Goal: Navigation & Orientation: Find specific page/section

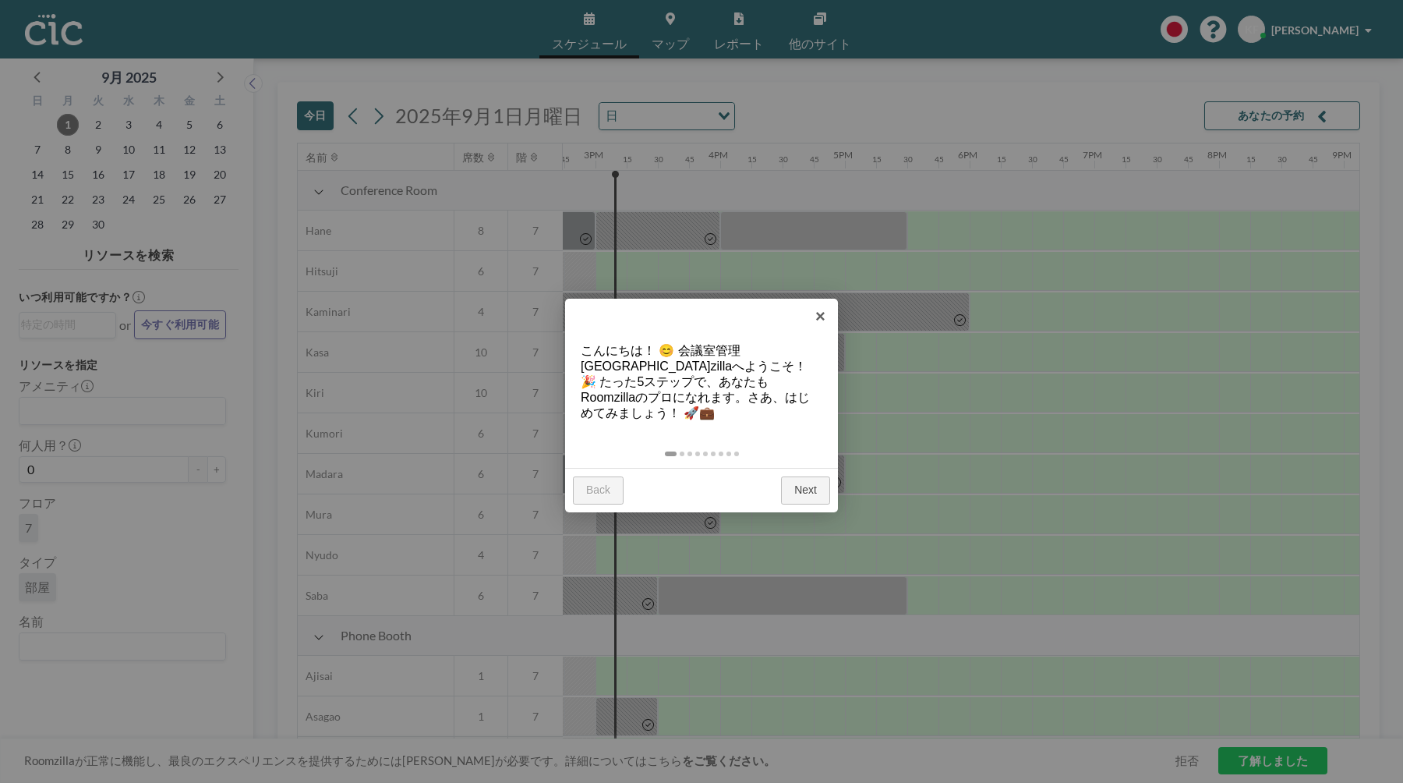
scroll to position [0, 1840]
click at [826, 478] on link "Next" at bounding box center [805, 490] width 49 height 28
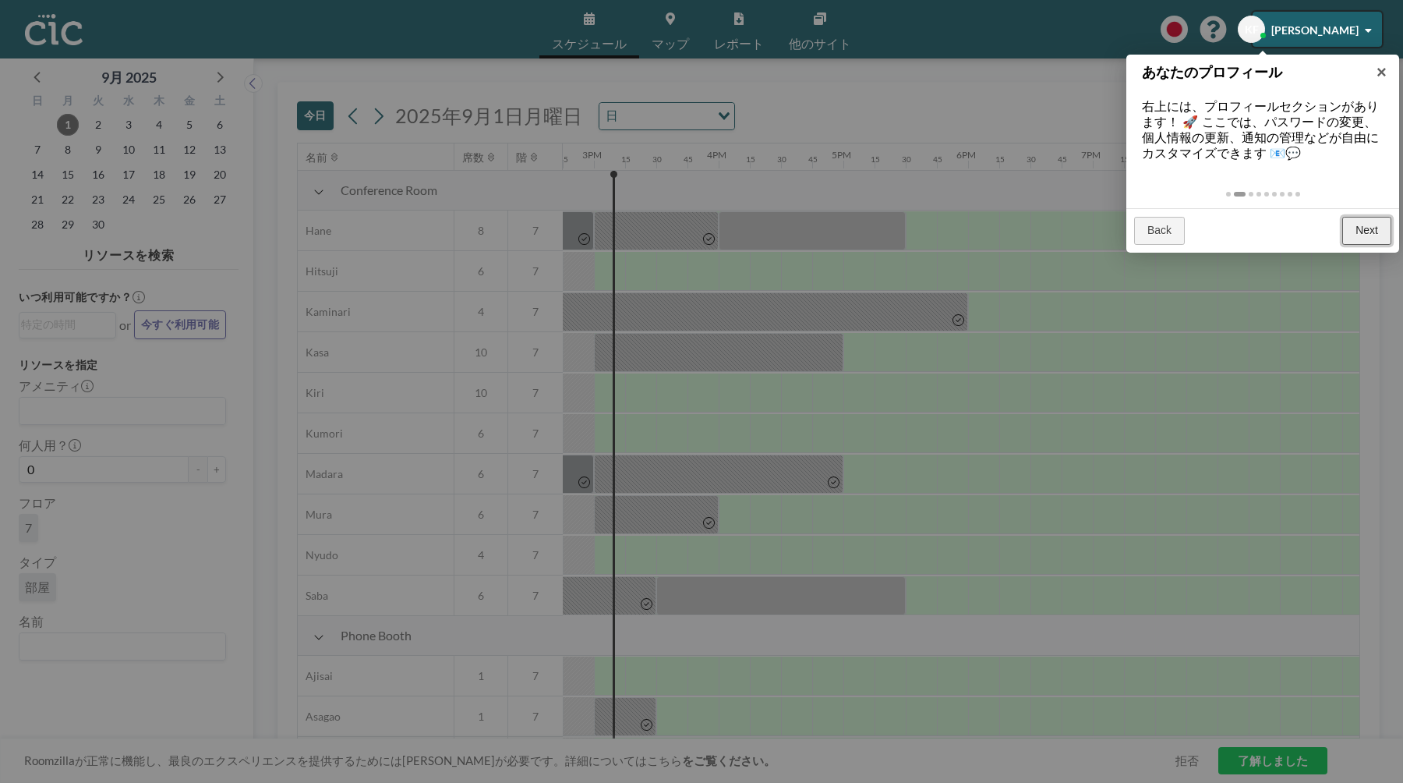
click at [1368, 230] on link "Next" at bounding box center [1367, 231] width 49 height 28
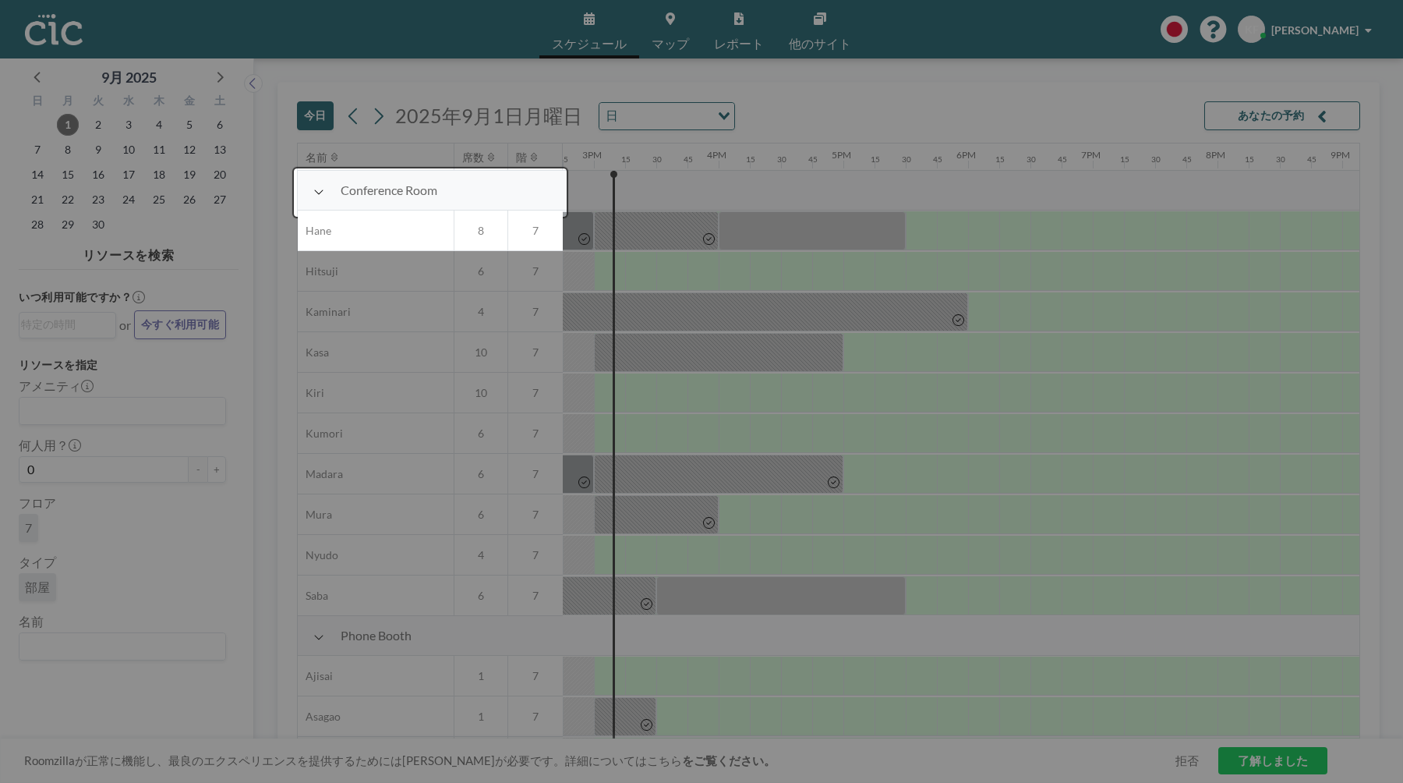
scroll to position [40, 1840]
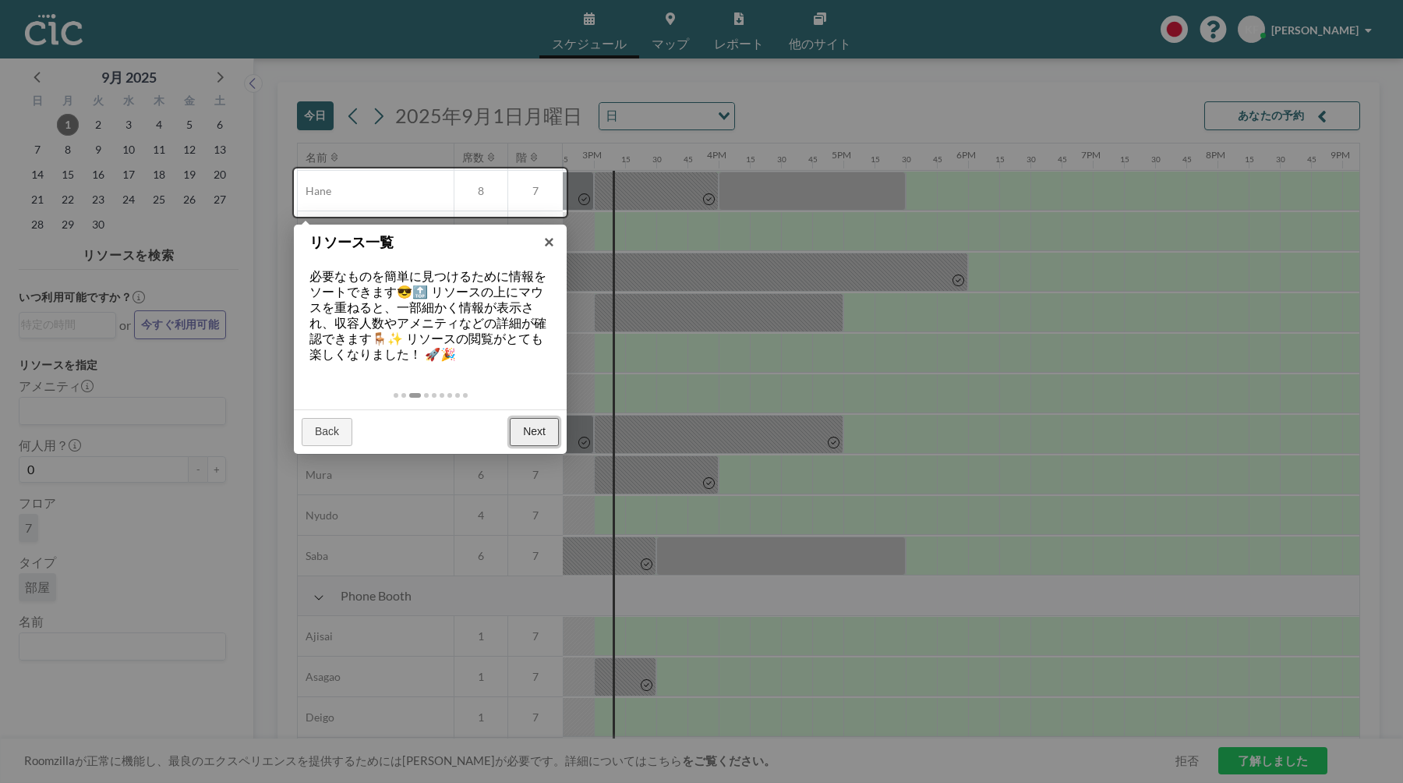
click at [547, 433] on link "Next" at bounding box center [534, 432] width 49 height 28
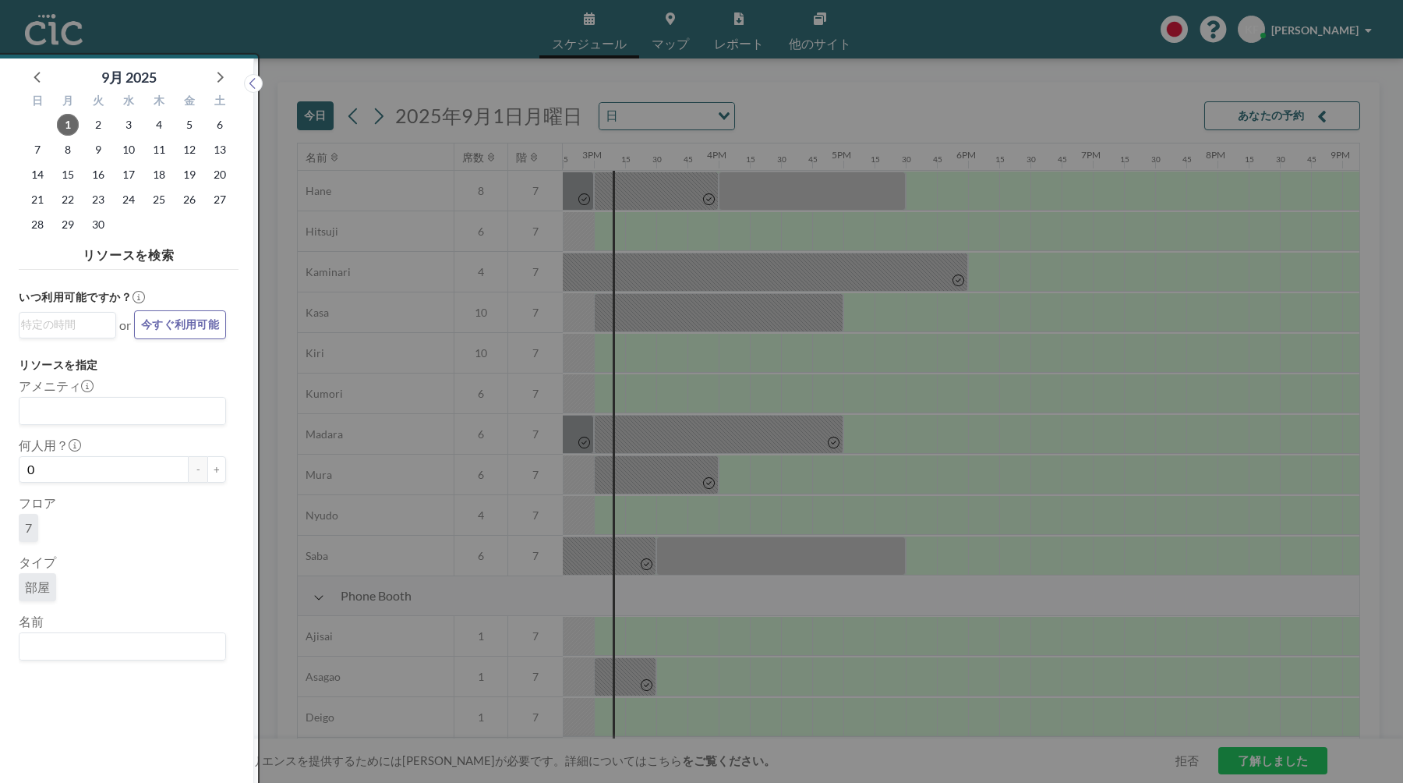
scroll to position [4, 0]
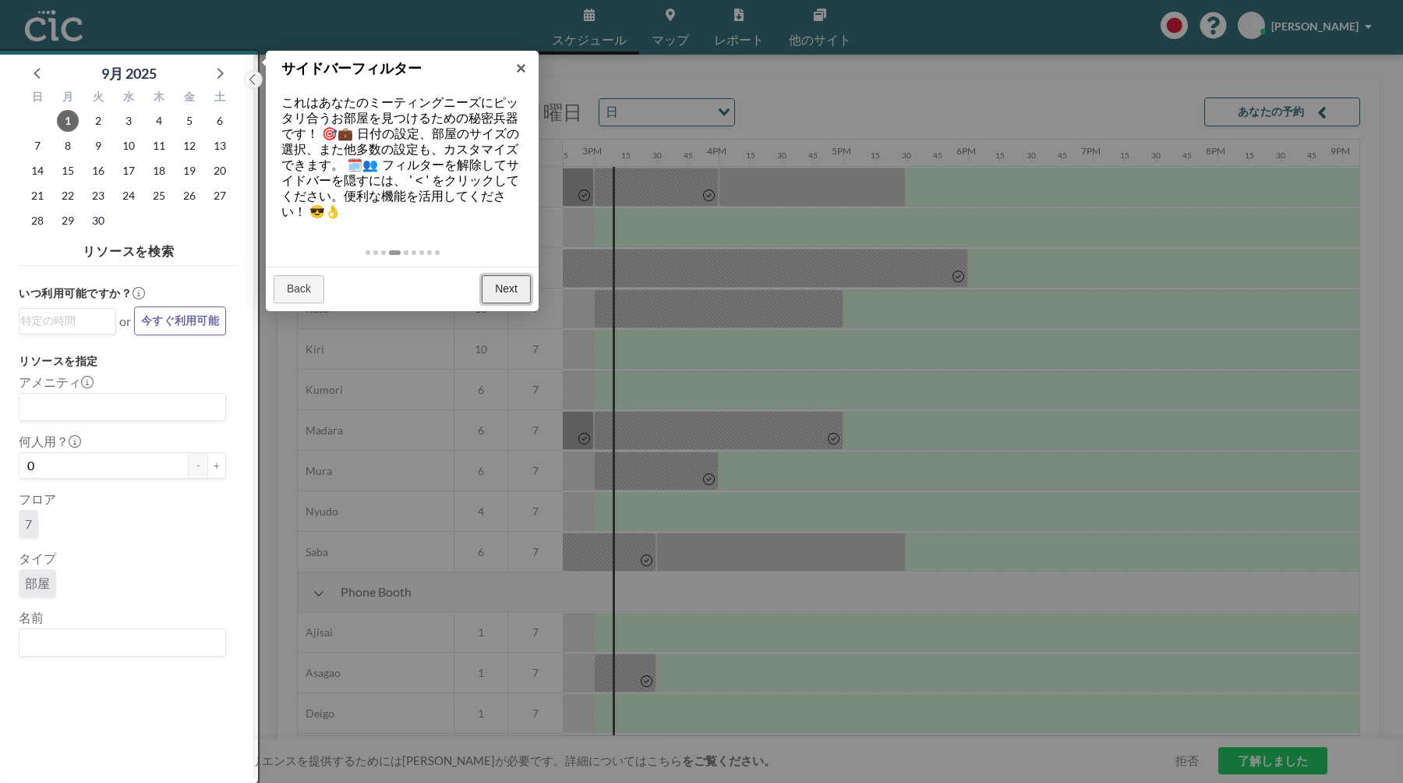
click at [522, 292] on link "Next" at bounding box center [506, 289] width 49 height 28
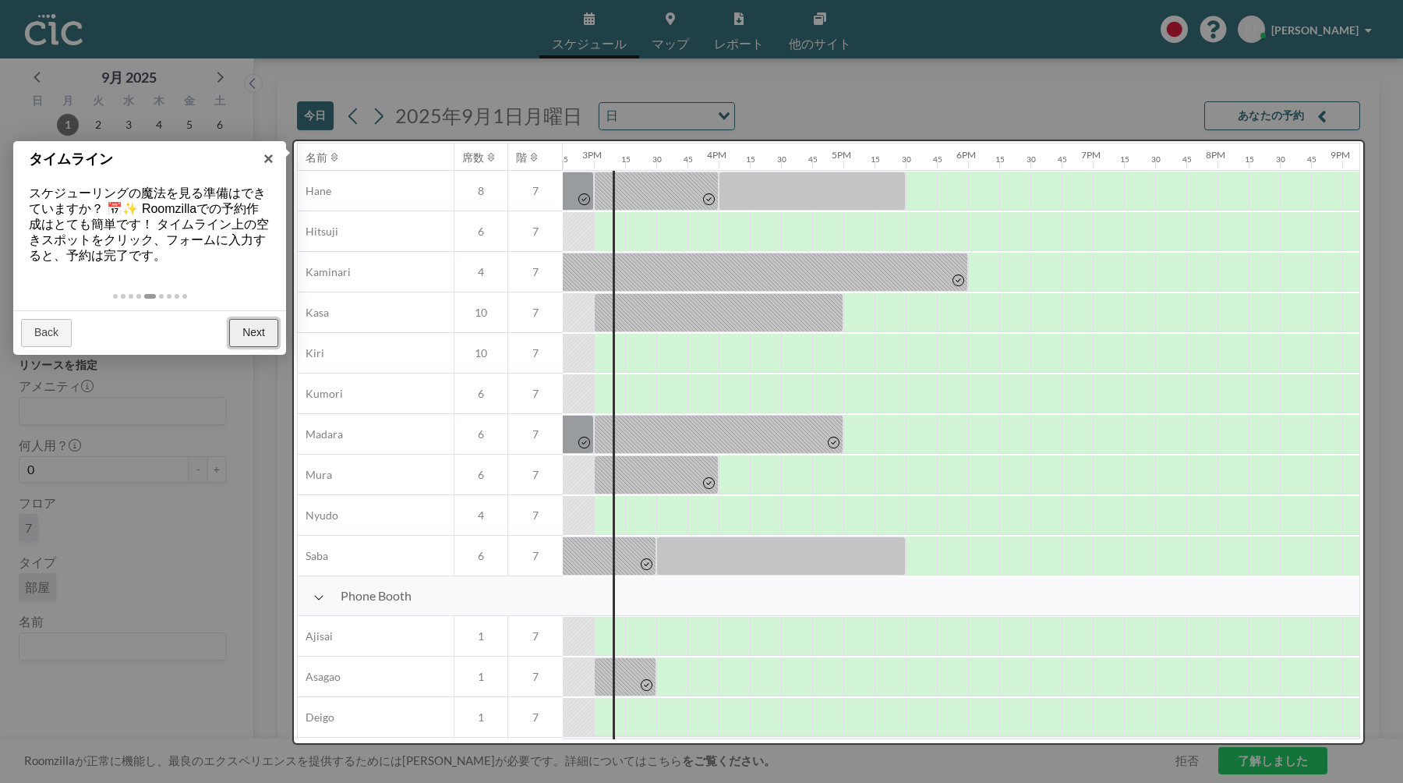
click at [265, 334] on link "Next" at bounding box center [253, 333] width 49 height 28
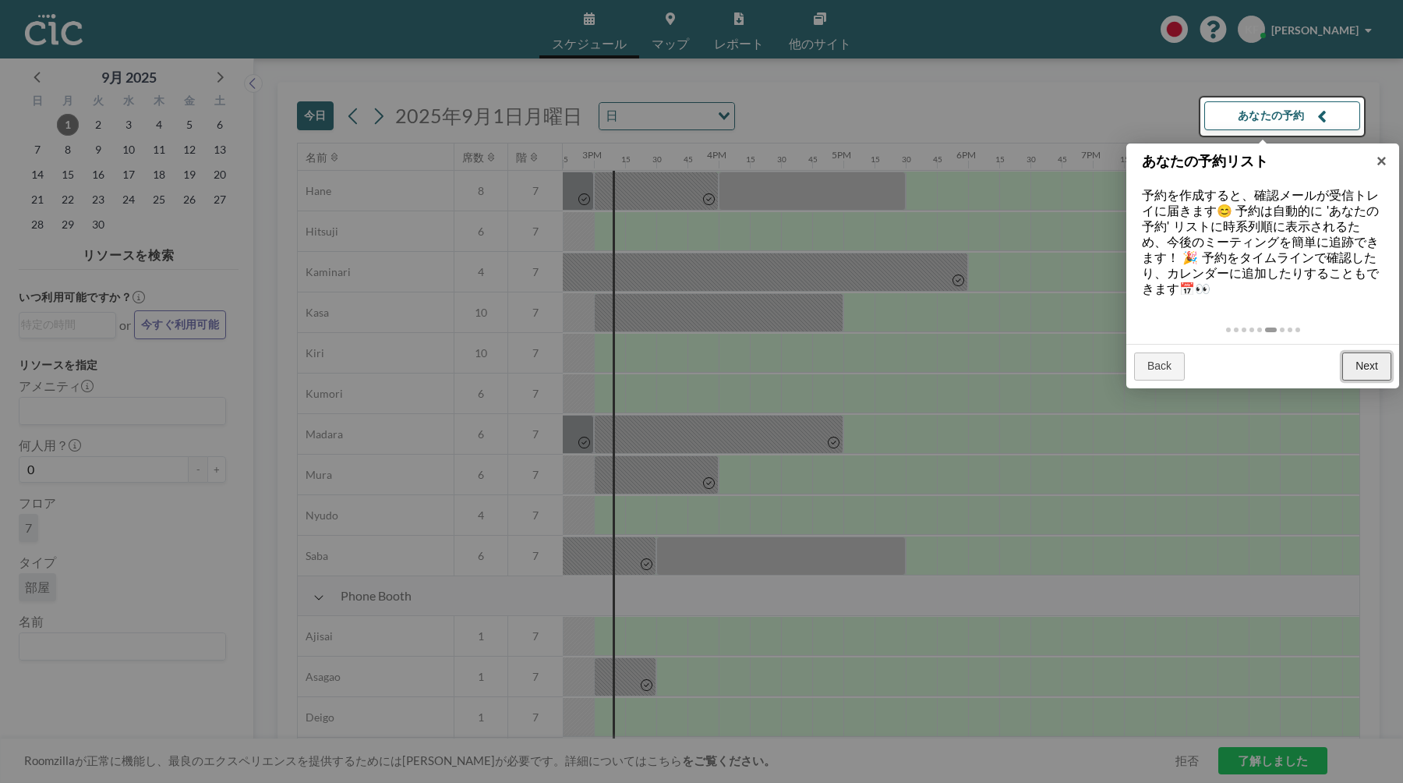
click at [1356, 362] on link "Next" at bounding box center [1367, 366] width 49 height 28
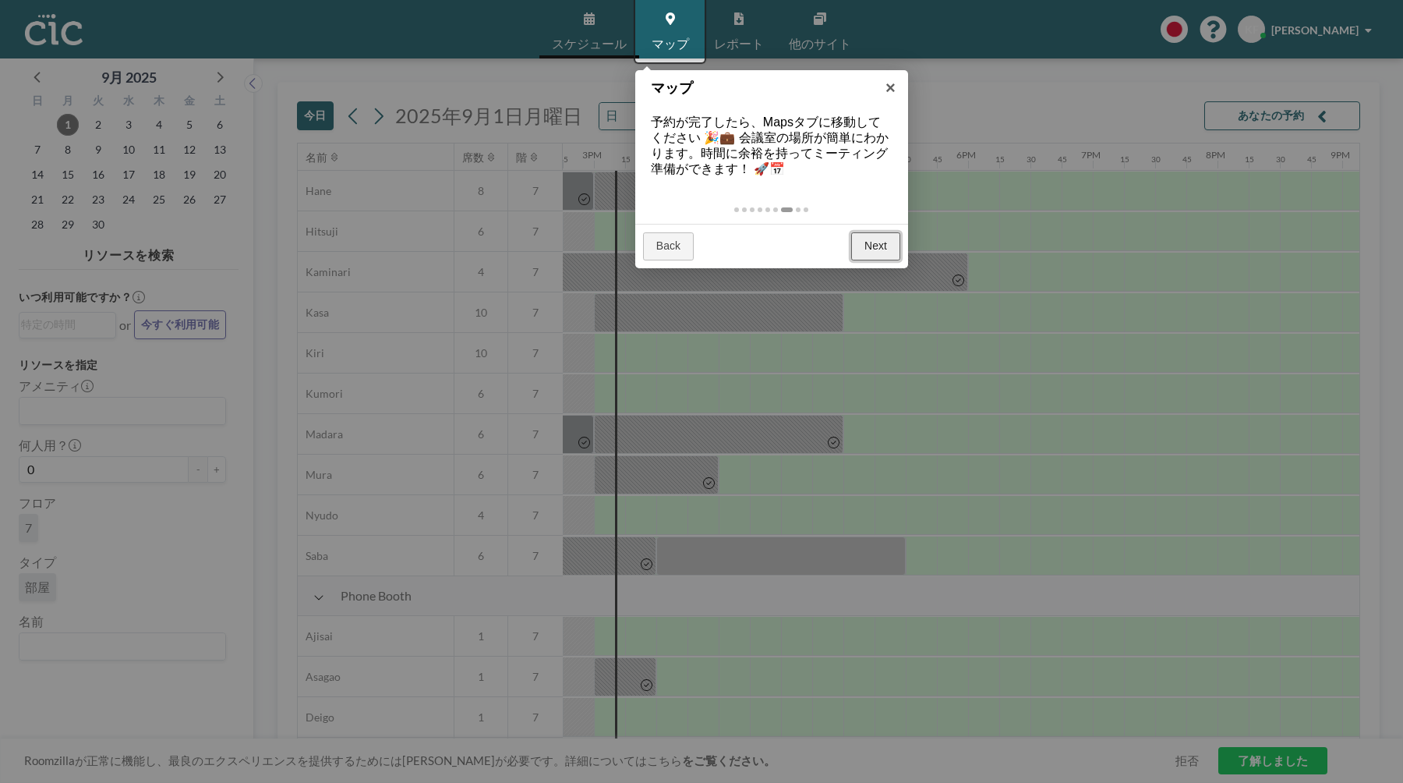
click at [876, 239] on link "Next" at bounding box center [875, 246] width 49 height 28
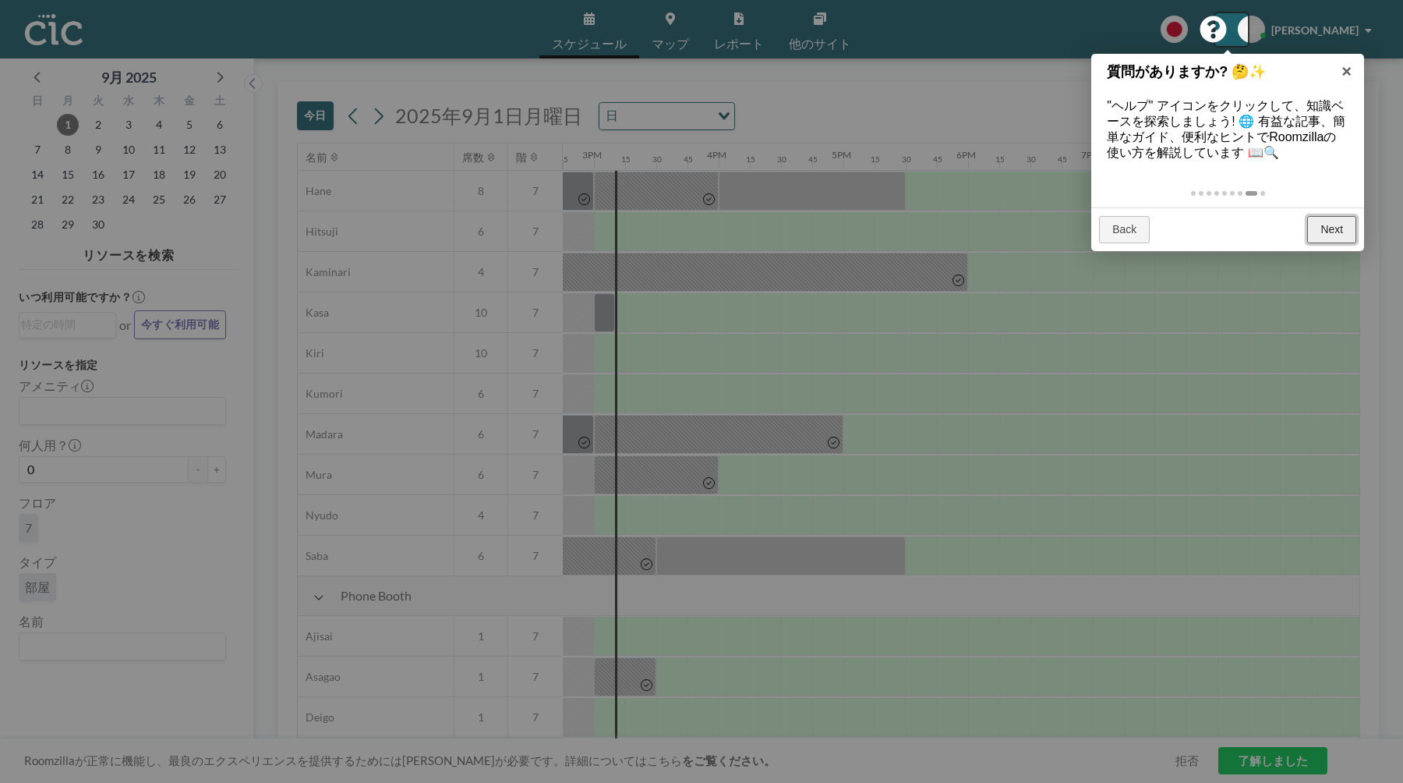
click at [1318, 233] on link "Next" at bounding box center [1332, 230] width 49 height 28
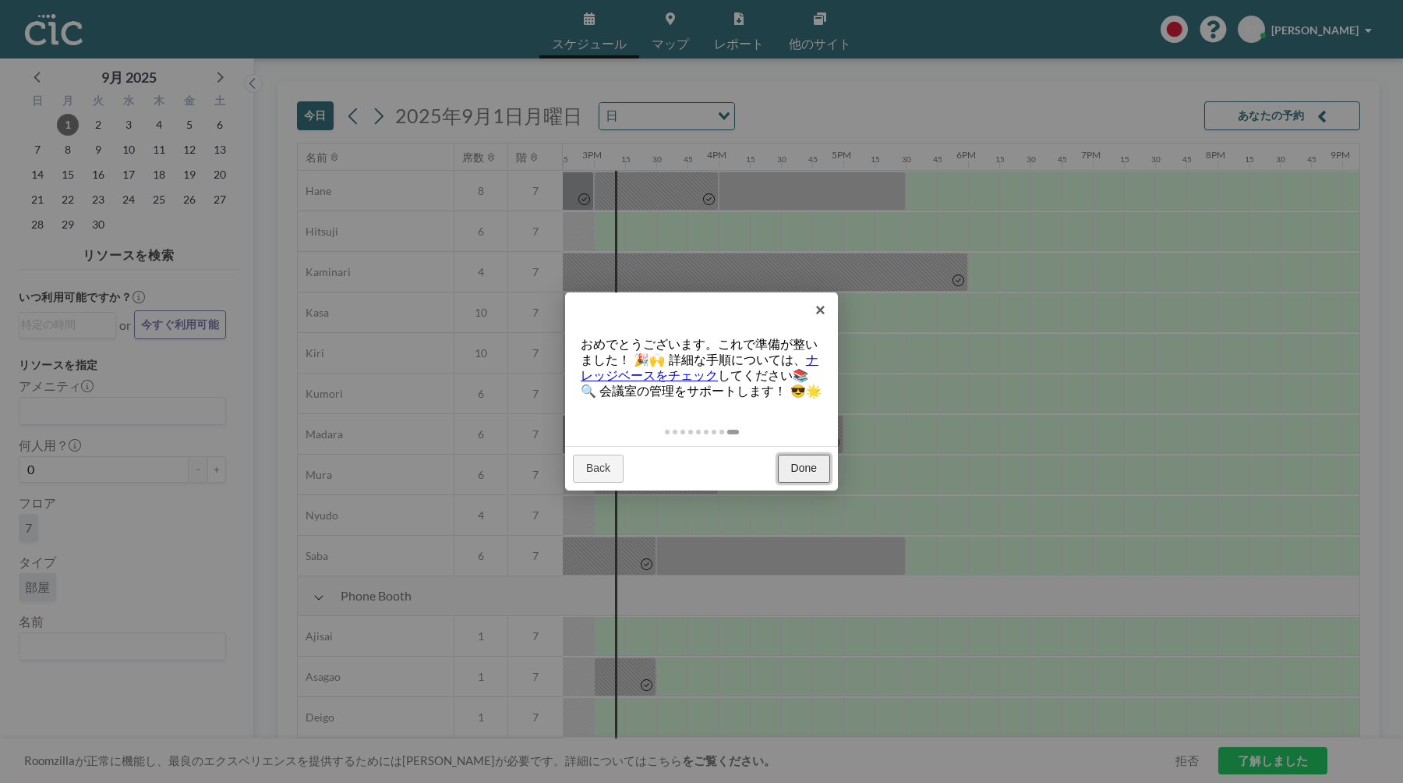
click at [791, 464] on link "Done" at bounding box center [804, 469] width 52 height 28
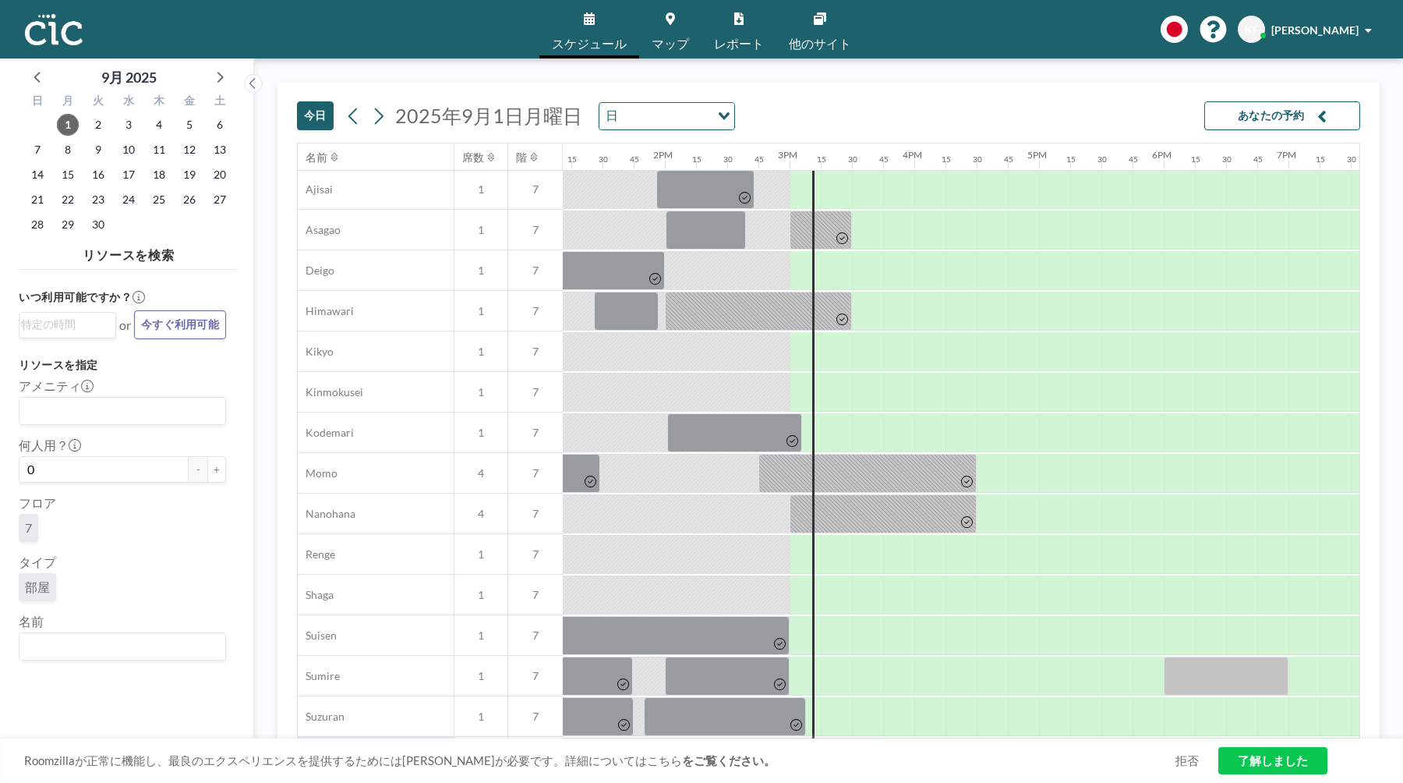
scroll to position [292, 1644]
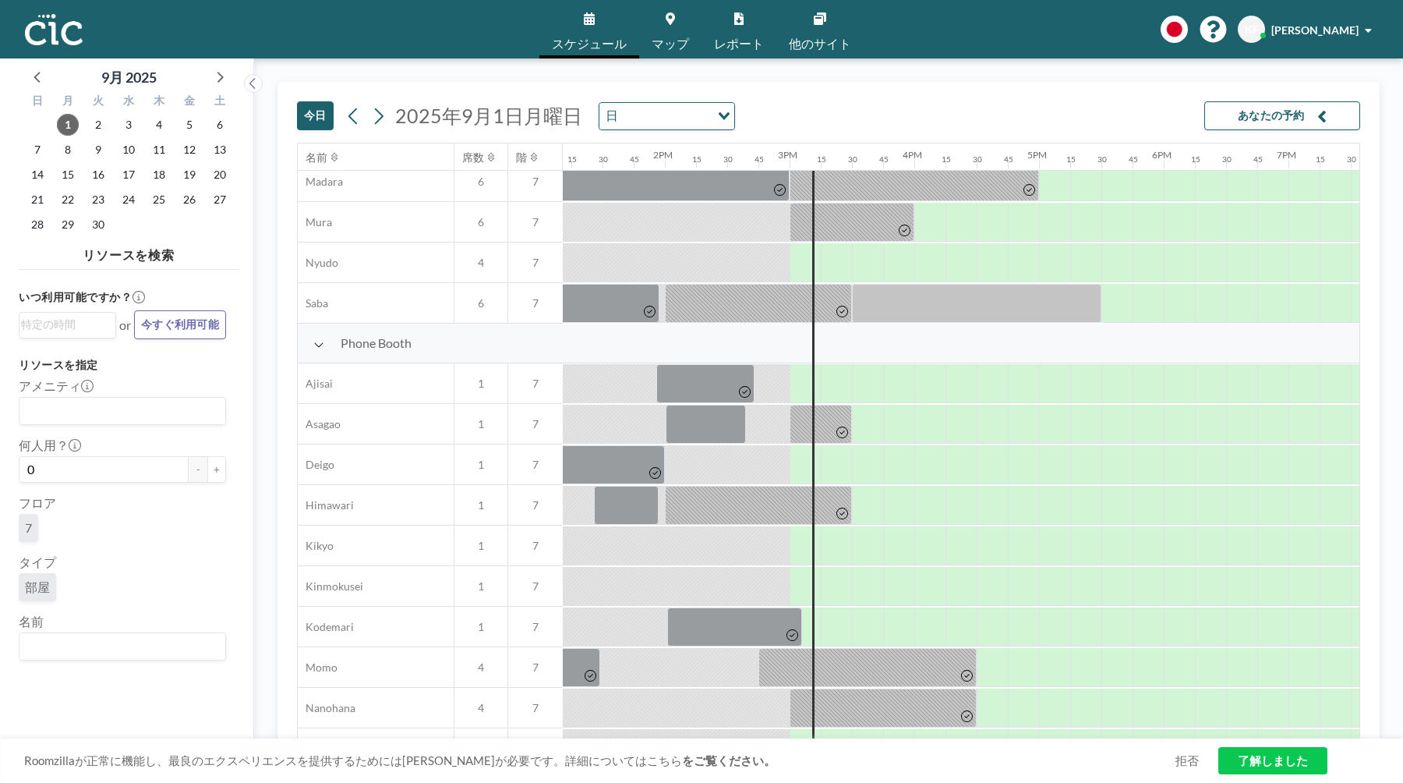
click at [110, 406] on input "Search for option" at bounding box center [119, 411] width 196 height 20
click at [170, 362] on h3 "リソースを指定" at bounding box center [122, 365] width 207 height 14
click at [664, 22] on link "マップ" at bounding box center [670, 29] width 62 height 58
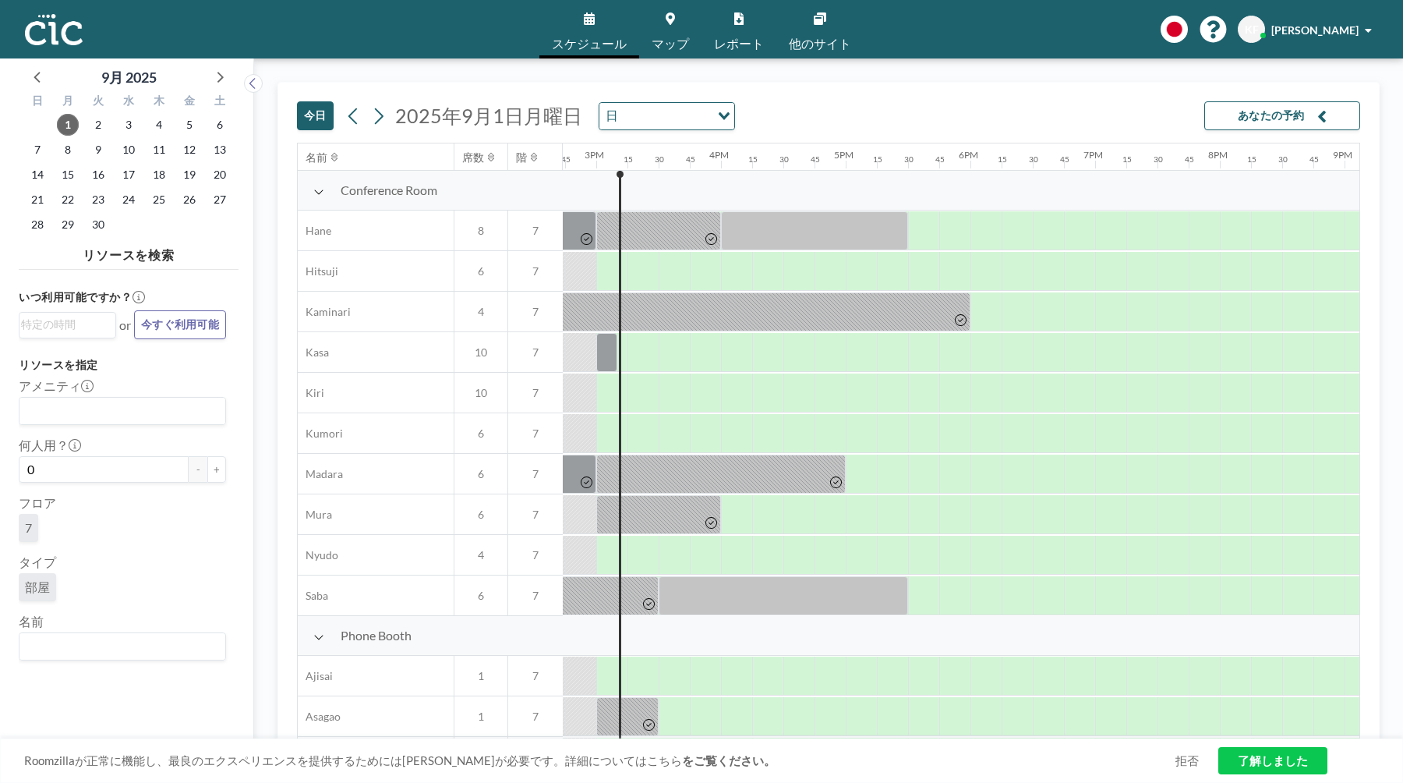
scroll to position [0, 1840]
